Goal: Task Accomplishment & Management: Use online tool/utility

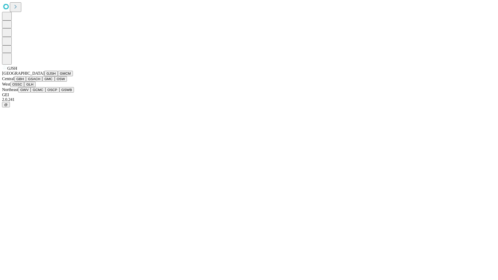
click at [44, 76] on button "GJSH" at bounding box center [50, 73] width 13 height 5
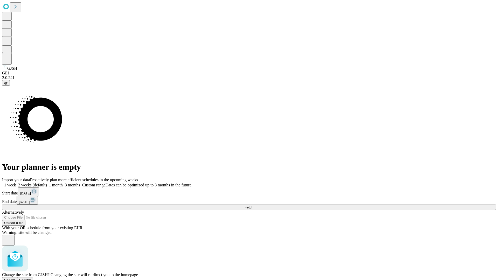
click at [31, 278] on span "Confirm" at bounding box center [25, 280] width 12 height 4
click at [47, 183] on label "2 weeks (default)" at bounding box center [31, 185] width 31 height 4
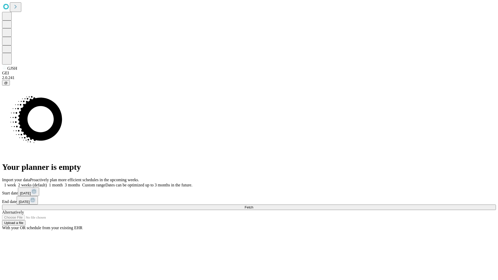
click at [253, 205] on span "Fetch" at bounding box center [249, 207] width 9 height 4
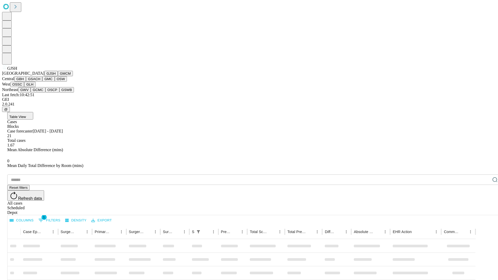
click at [58, 76] on button "GMCM" at bounding box center [65, 73] width 15 height 5
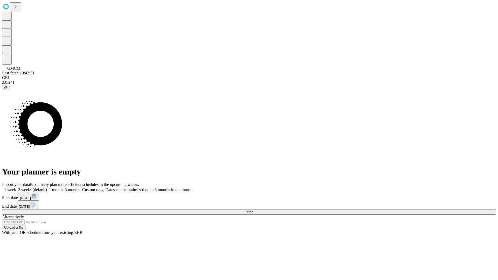
click at [47, 187] on label "2 weeks (default)" at bounding box center [31, 189] width 31 height 4
click at [253, 210] on span "Fetch" at bounding box center [249, 212] width 9 height 4
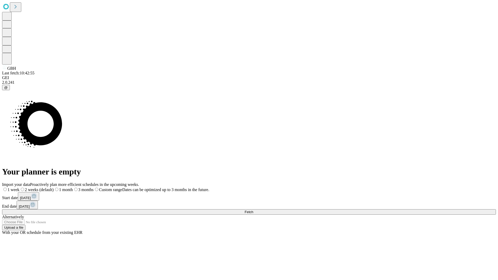
click at [54, 187] on label "2 weeks (default)" at bounding box center [36, 189] width 34 height 4
click at [253, 210] on span "Fetch" at bounding box center [249, 212] width 9 height 4
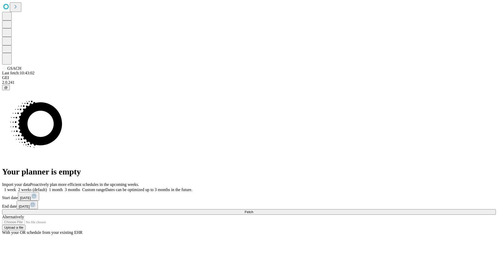
click at [47, 187] on label "2 weeks (default)" at bounding box center [31, 189] width 31 height 4
click at [253, 210] on span "Fetch" at bounding box center [249, 212] width 9 height 4
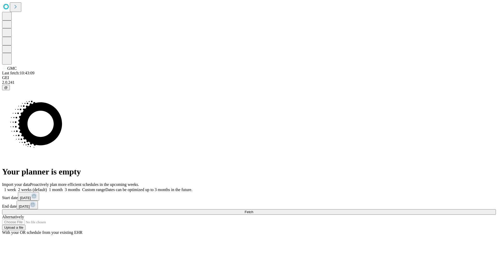
click at [47, 187] on label "2 weeks (default)" at bounding box center [31, 189] width 31 height 4
click at [253, 210] on span "Fetch" at bounding box center [249, 212] width 9 height 4
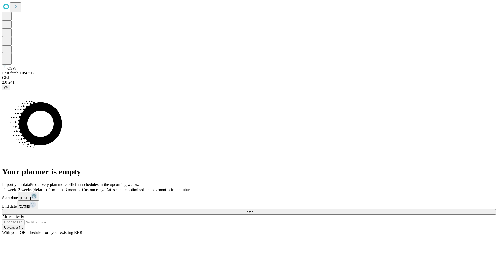
click at [47, 187] on label "2 weeks (default)" at bounding box center [31, 189] width 31 height 4
click at [253, 210] on span "Fetch" at bounding box center [249, 212] width 9 height 4
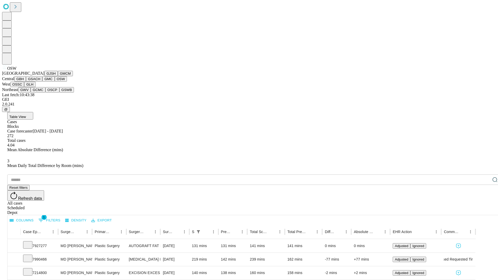
click at [24, 87] on button "OSSC" at bounding box center [17, 84] width 14 height 5
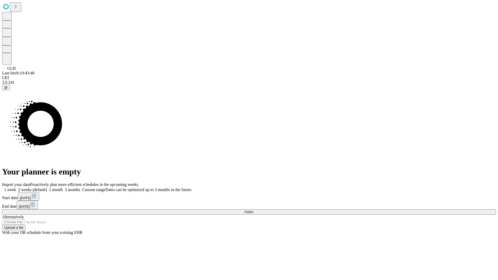
click at [253, 210] on span "Fetch" at bounding box center [249, 212] width 9 height 4
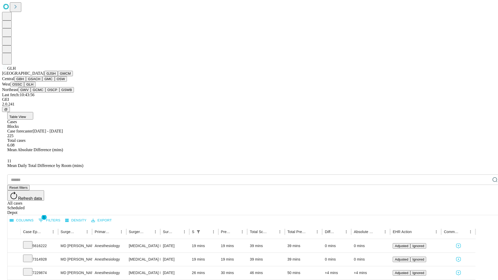
click at [31, 93] on button "GWV" at bounding box center [24, 89] width 12 height 5
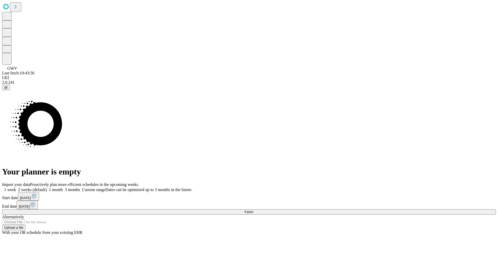
click at [47, 187] on label "2 weeks (default)" at bounding box center [31, 189] width 31 height 4
click at [253, 210] on span "Fetch" at bounding box center [249, 212] width 9 height 4
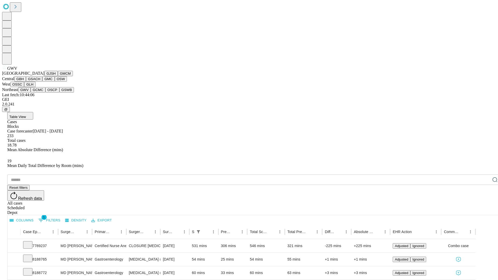
click at [40, 93] on button "GCMC" at bounding box center [38, 89] width 15 height 5
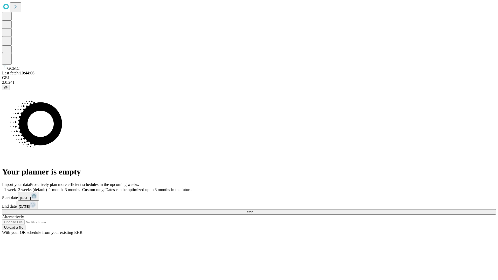
click at [47, 187] on label "2 weeks (default)" at bounding box center [31, 189] width 31 height 4
click at [253, 210] on span "Fetch" at bounding box center [249, 212] width 9 height 4
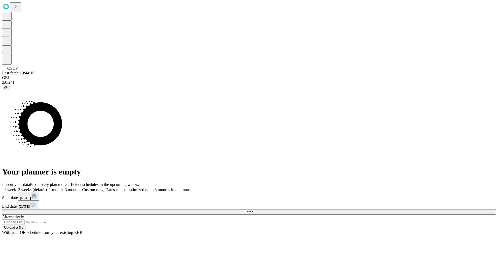
click at [47, 187] on label "2 weeks (default)" at bounding box center [31, 189] width 31 height 4
click at [253, 210] on span "Fetch" at bounding box center [249, 212] width 9 height 4
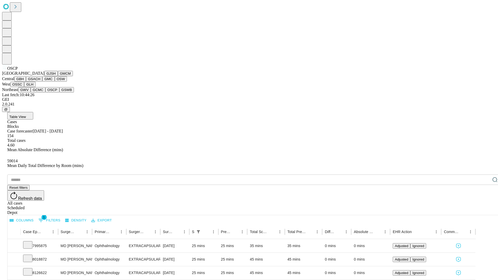
click at [59, 93] on button "GSWB" at bounding box center [66, 89] width 15 height 5
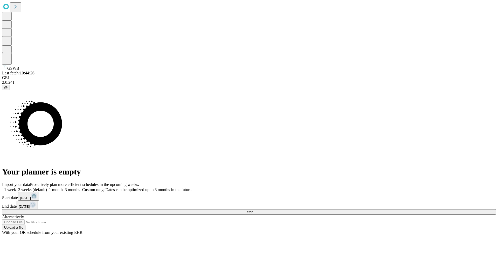
click at [47, 187] on label "2 weeks (default)" at bounding box center [31, 189] width 31 height 4
click at [253, 210] on span "Fetch" at bounding box center [249, 212] width 9 height 4
